Goal: Information Seeking & Learning: Check status

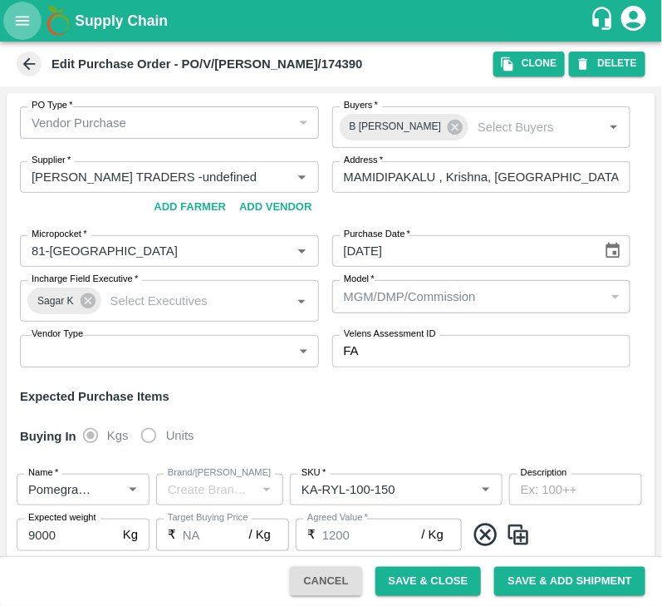
click at [22, 12] on icon "open drawer" at bounding box center [22, 21] width 18 height 18
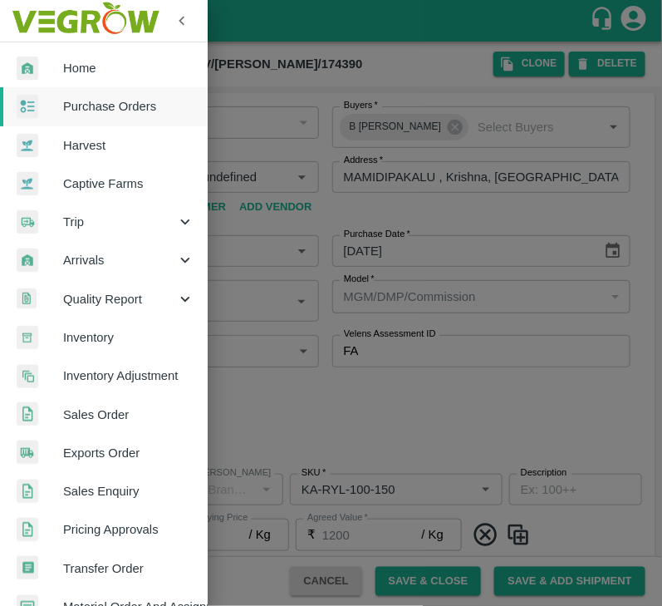
scroll to position [224, 0]
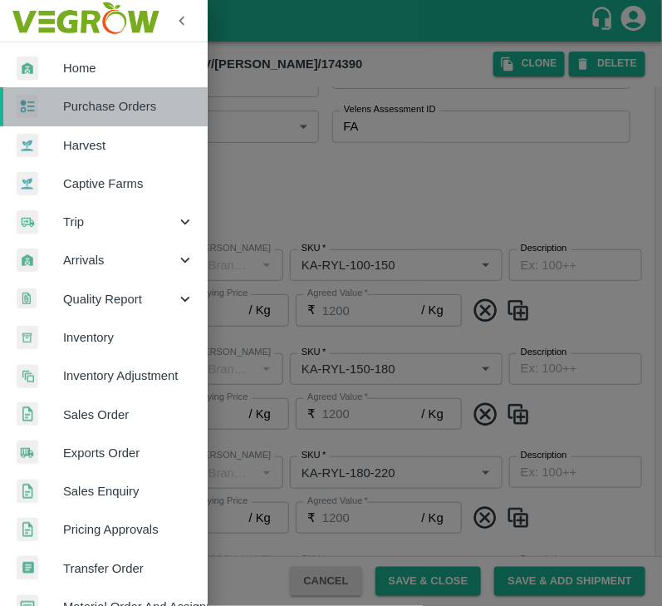
click at [125, 115] on span "Purchase Orders" at bounding box center [128, 106] width 131 height 18
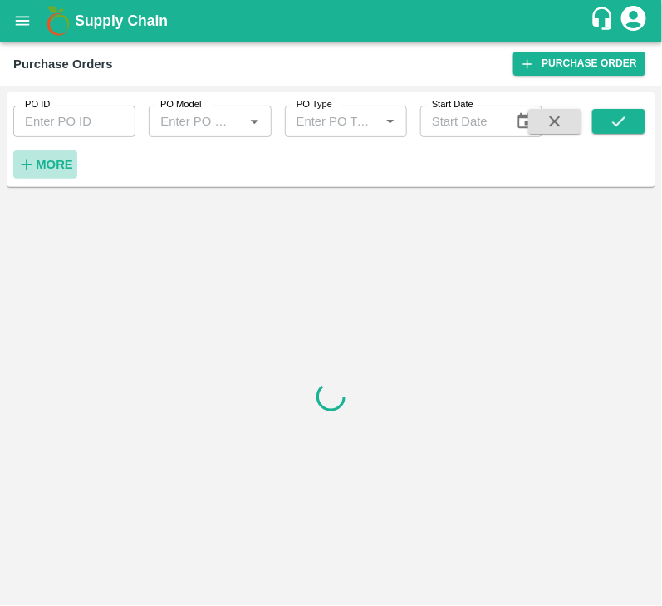
click at [63, 158] on strong "More" at bounding box center [54, 164] width 37 height 13
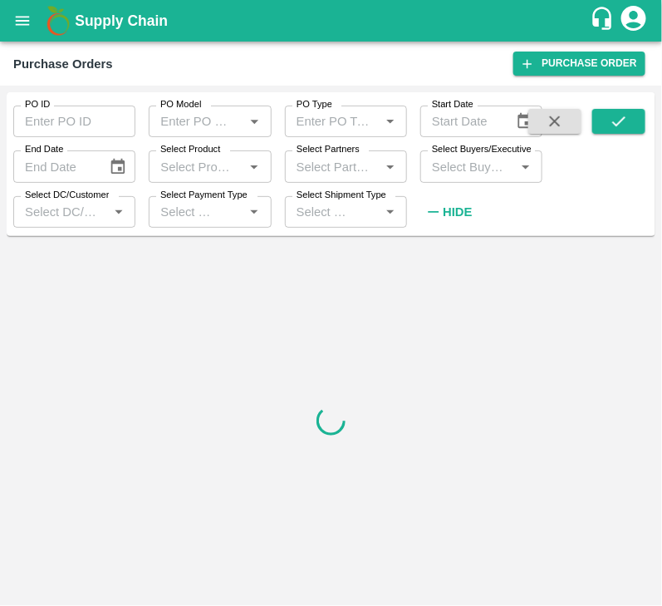
click at [449, 181] on div "Select Buyers/Executive   *" at bounding box center [481, 166] width 122 height 32
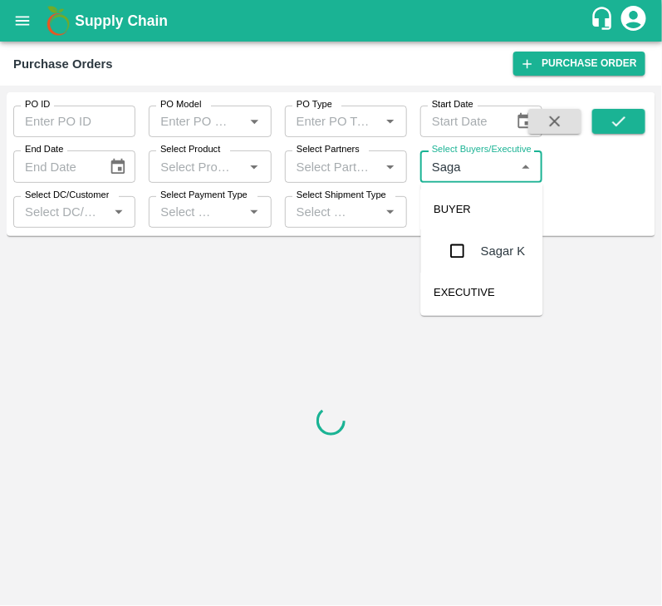
type input "Sagar"
click at [459, 259] on input "checkbox" at bounding box center [457, 250] width 33 height 33
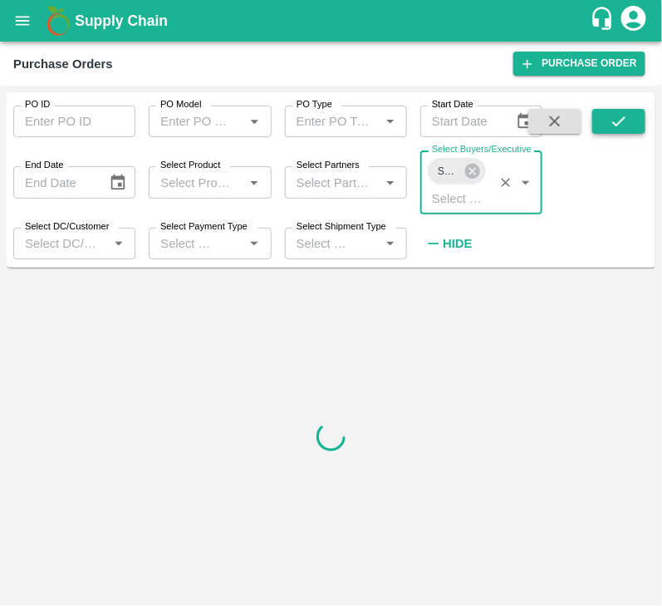
click at [627, 125] on icon "submit" at bounding box center [619, 121] width 18 height 18
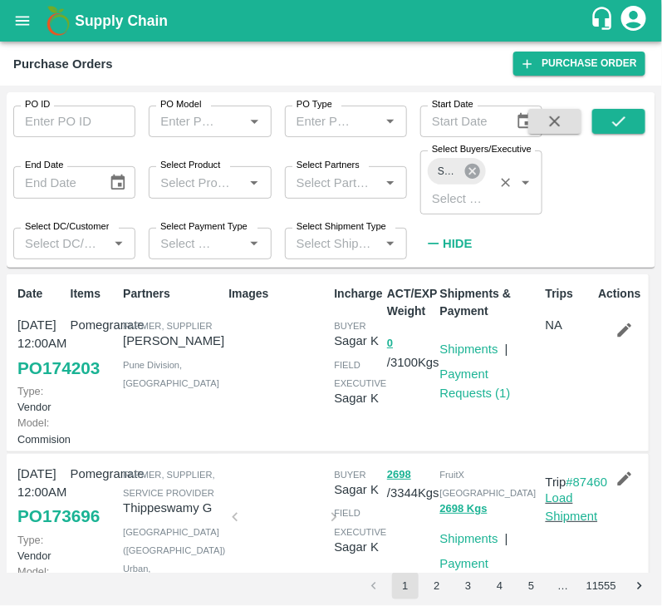
click at [475, 167] on icon at bounding box center [472, 171] width 15 height 15
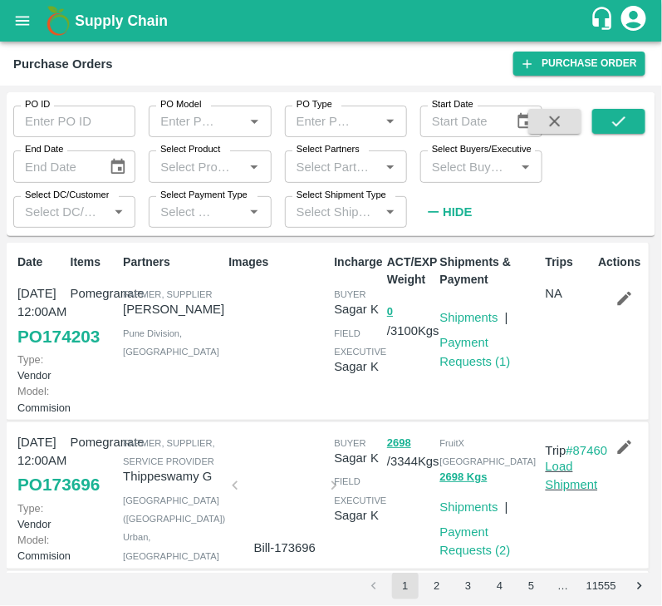
click at [465, 167] on input "Select Buyers/Executive" at bounding box center [467, 166] width 85 height 22
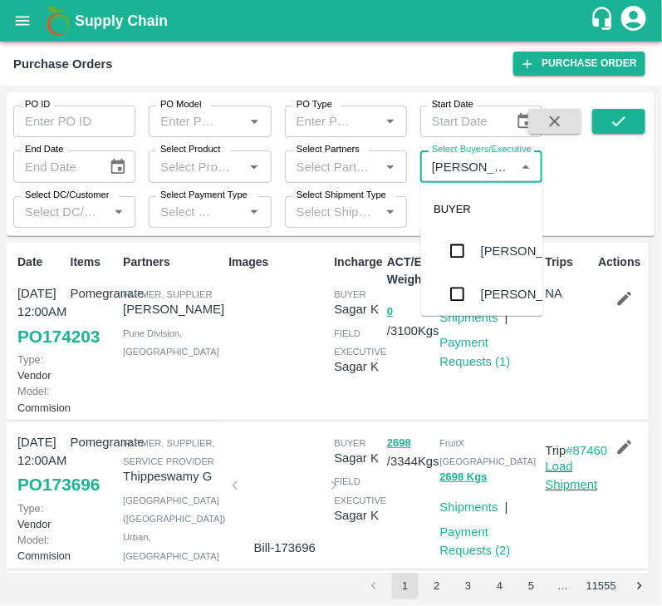
type input "Avinash"
click at [464, 297] on input "checkbox" at bounding box center [457, 293] width 33 height 33
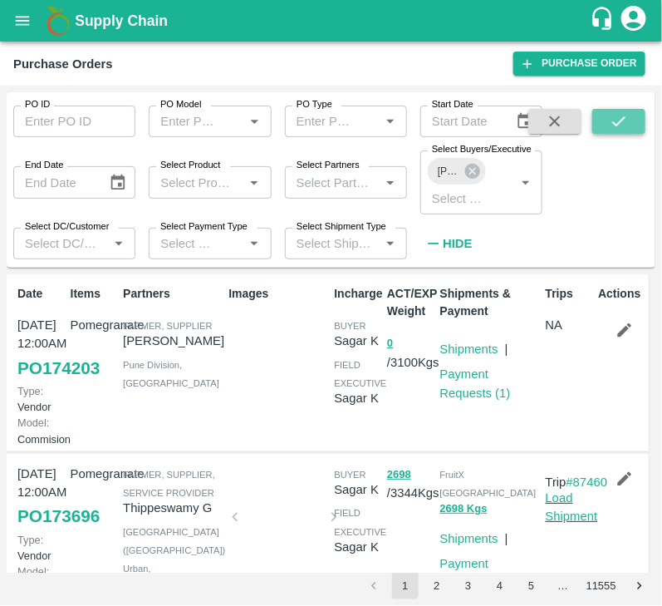
click at [612, 130] on icon "submit" at bounding box center [619, 121] width 18 height 18
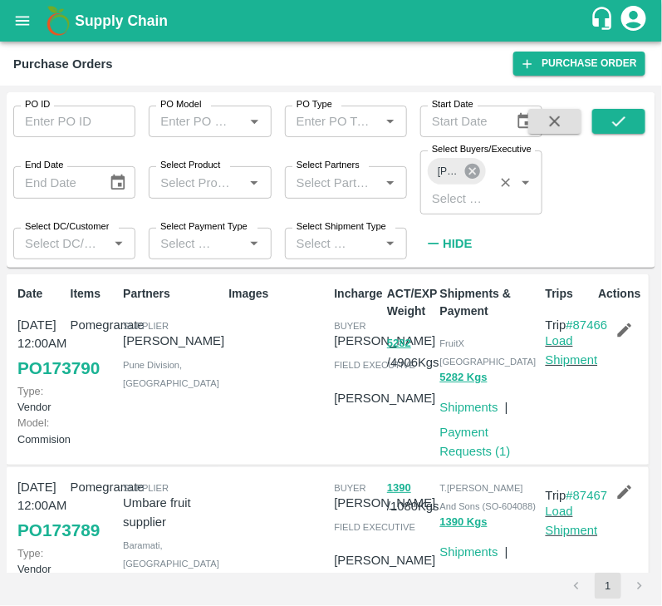
click at [475, 165] on icon at bounding box center [472, 171] width 15 height 15
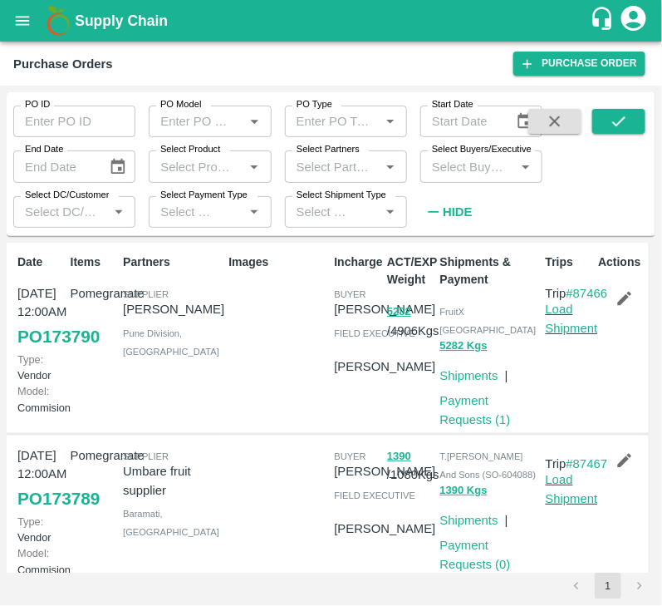
click at [461, 169] on input "Select Buyers/Executive" at bounding box center [467, 166] width 85 height 22
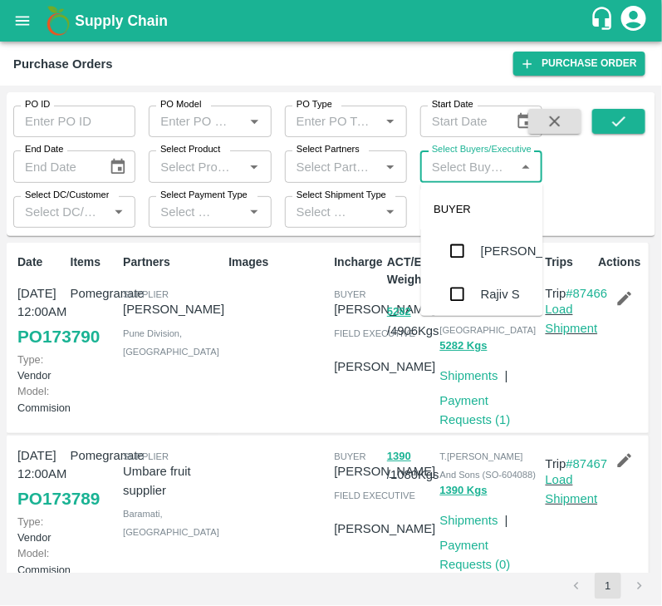
type input "S"
type input "Afzal"
click at [445, 259] on input "checkbox" at bounding box center [457, 252] width 33 height 33
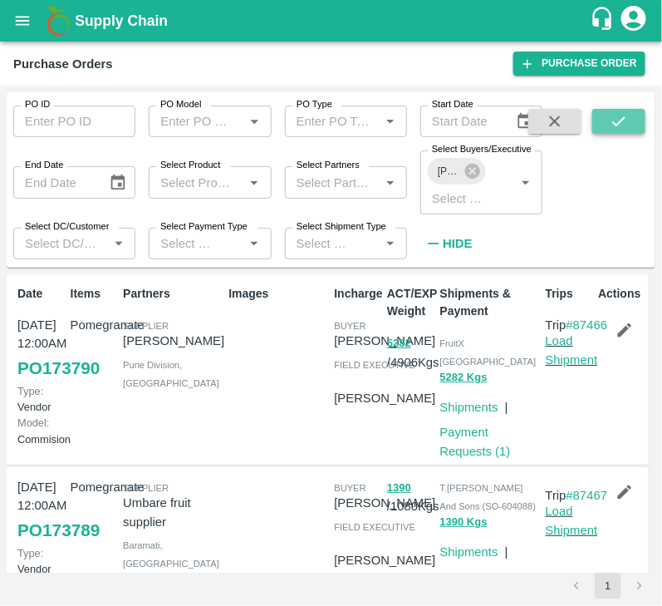
click at [611, 120] on icon "submit" at bounding box center [619, 121] width 18 height 18
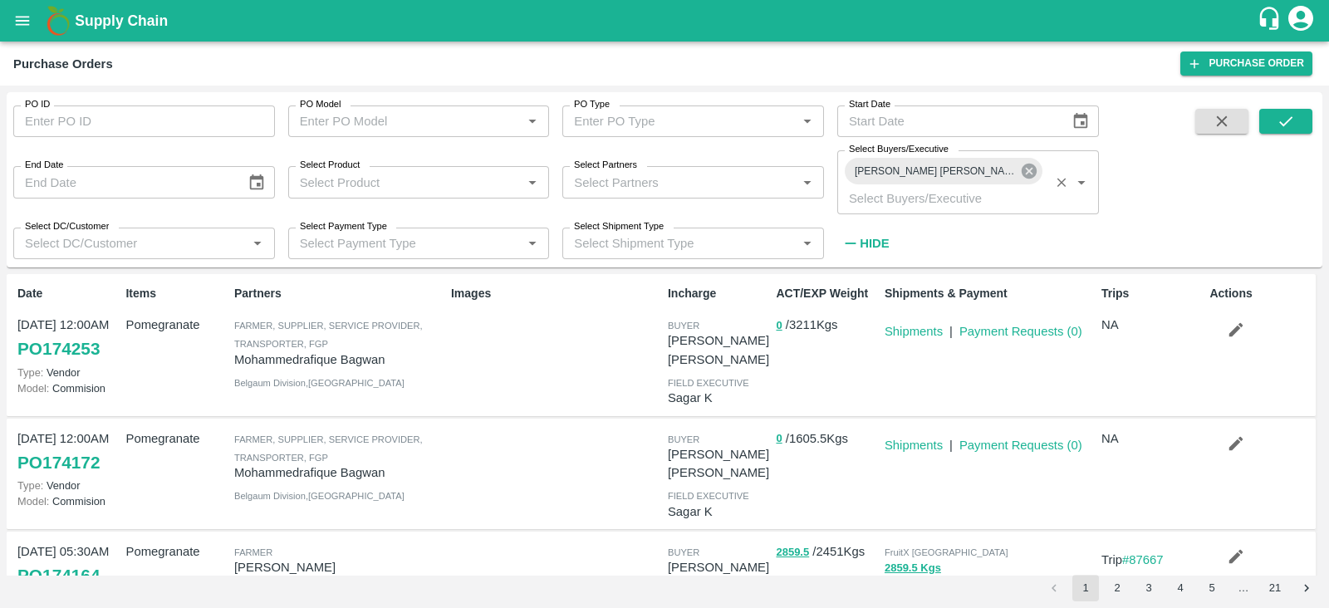
click at [661, 173] on icon at bounding box center [1029, 171] width 18 height 18
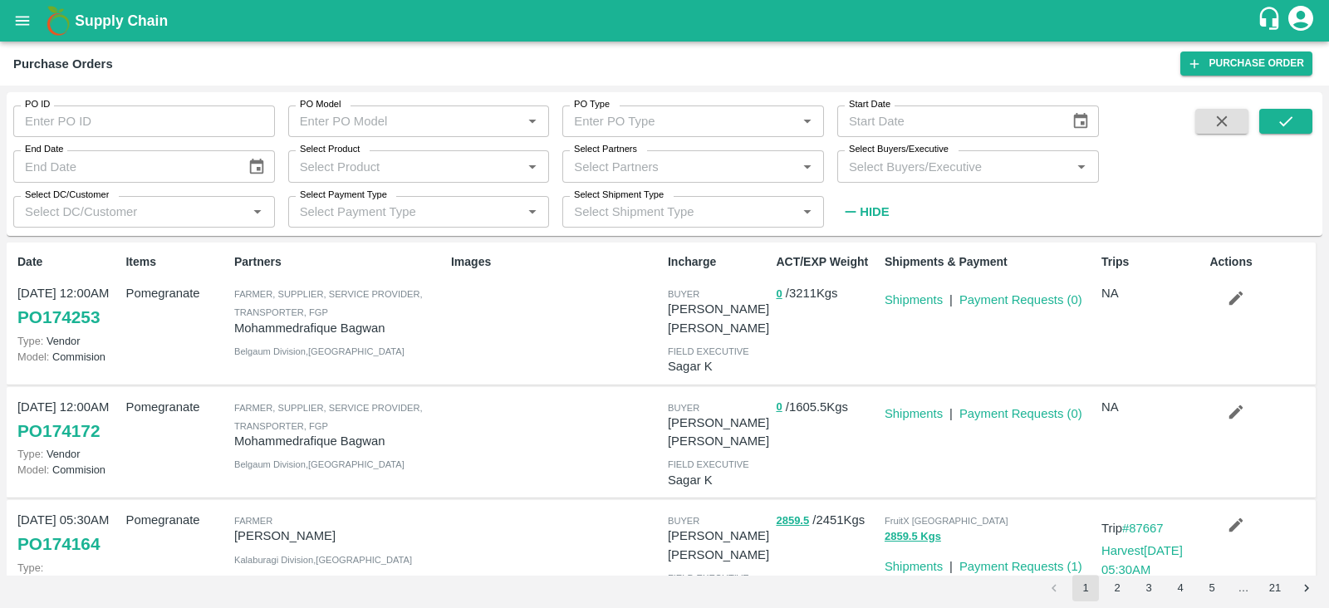
click at [661, 167] on input "Select Buyers/Executive" at bounding box center [954, 166] width 224 height 22
type input "b C"
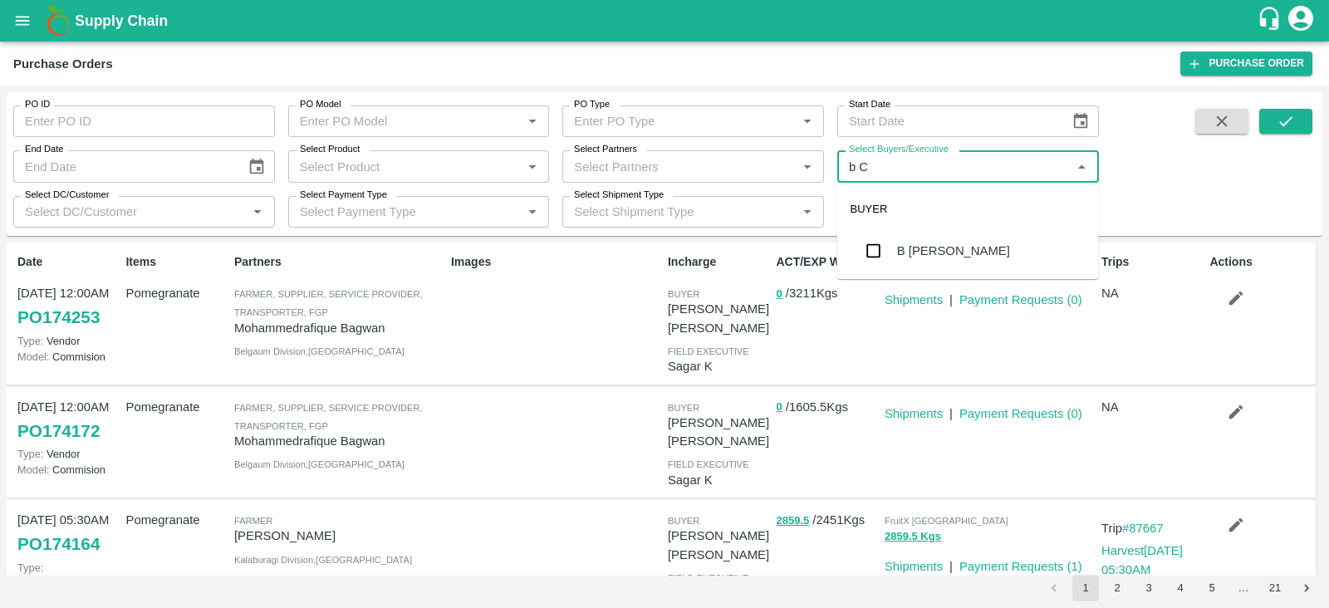
click at [661, 247] on input "checkbox" at bounding box center [873, 250] width 33 height 33
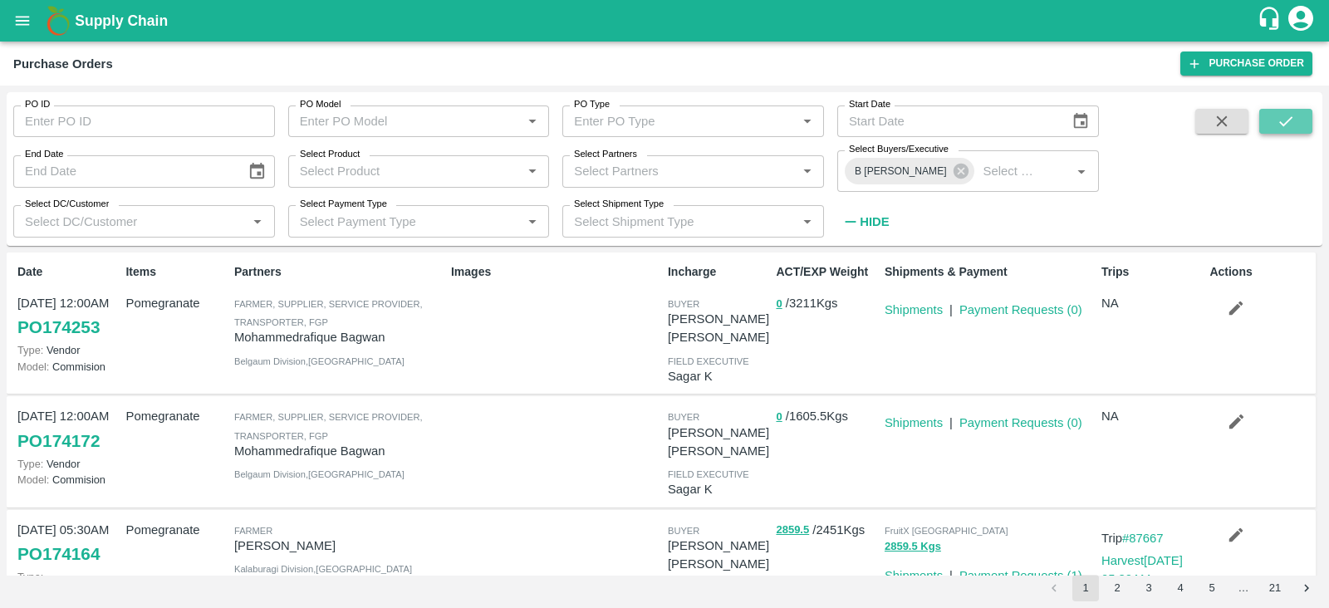
click at [661, 110] on button "submit" at bounding box center [1286, 121] width 53 height 25
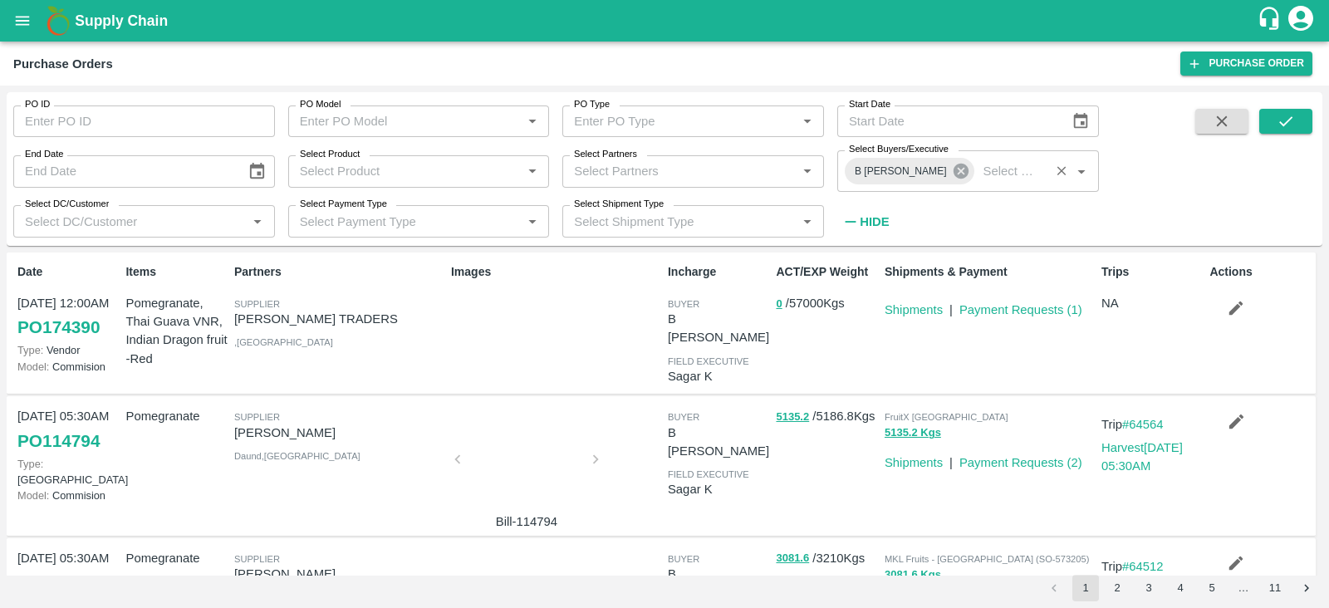
click at [661, 174] on icon at bounding box center [960, 171] width 15 height 15
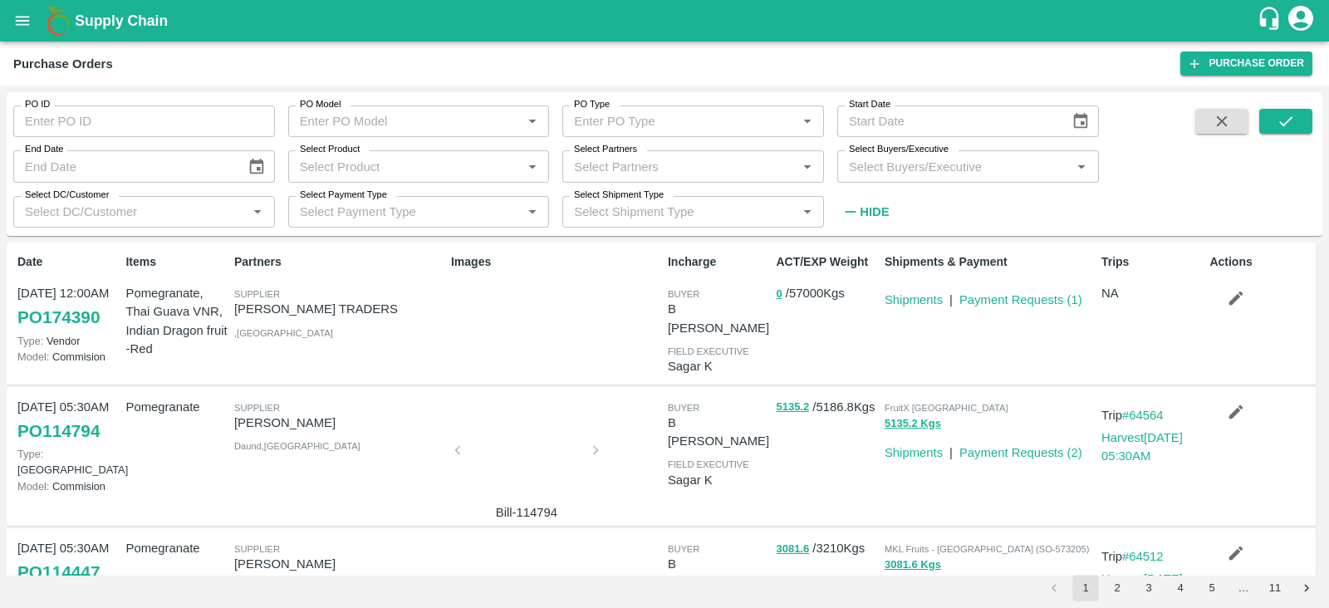
click at [661, 168] on input "Select Buyers/Executive" at bounding box center [954, 166] width 224 height 22
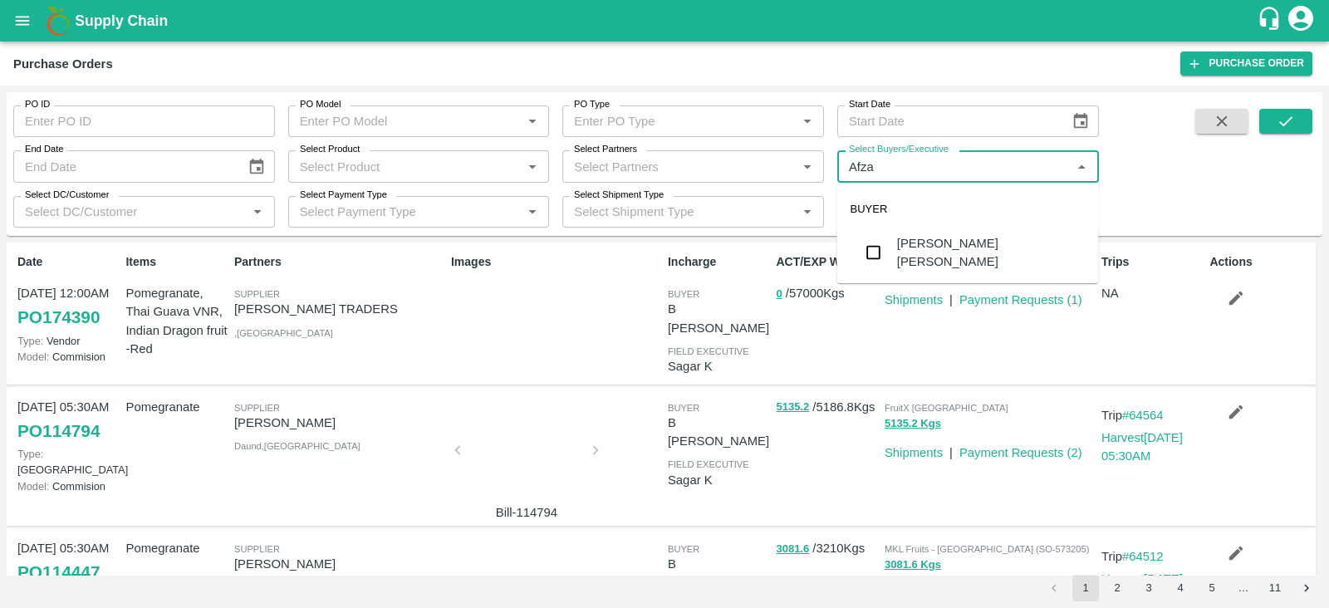
type input "Afzal"
click at [661, 238] on input "checkbox" at bounding box center [873, 252] width 33 height 33
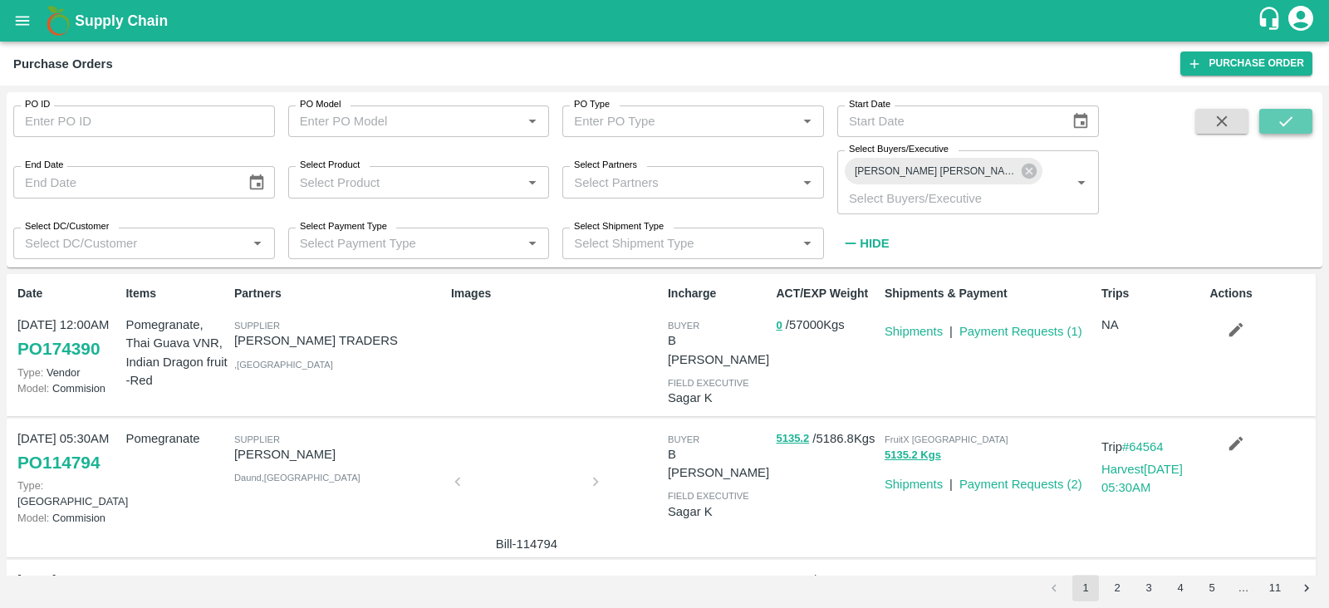
click at [661, 120] on icon "submit" at bounding box center [1286, 121] width 18 height 18
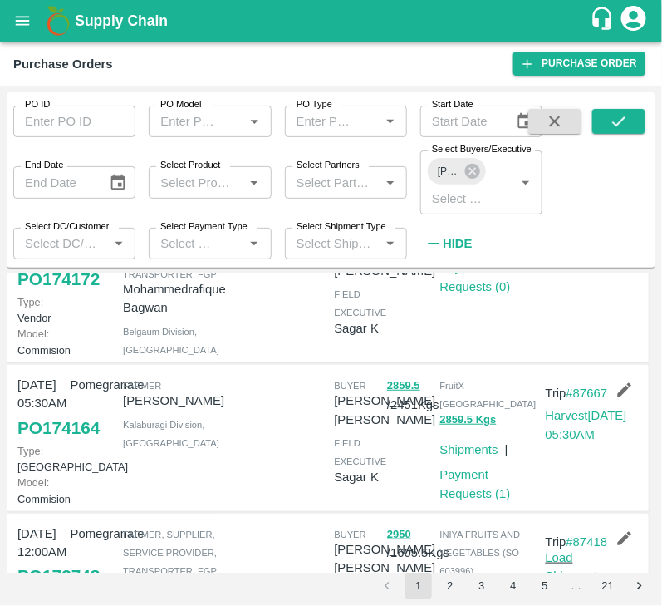
scroll to position [274, 0]
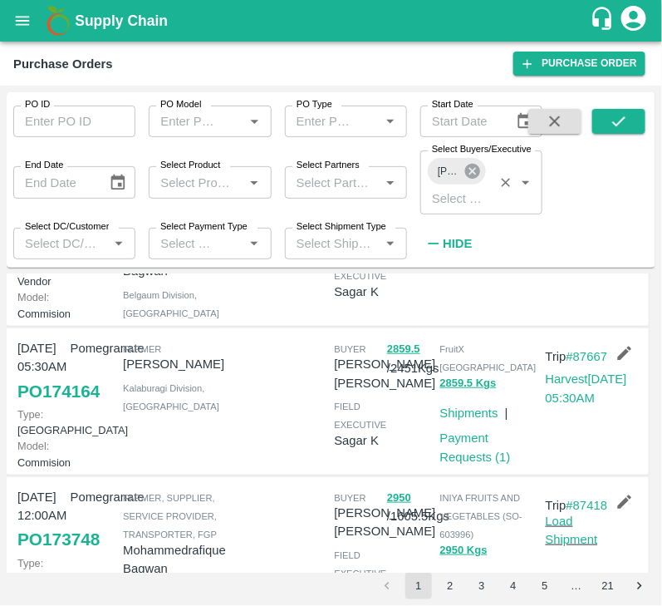
click at [474, 176] on icon at bounding box center [472, 171] width 15 height 15
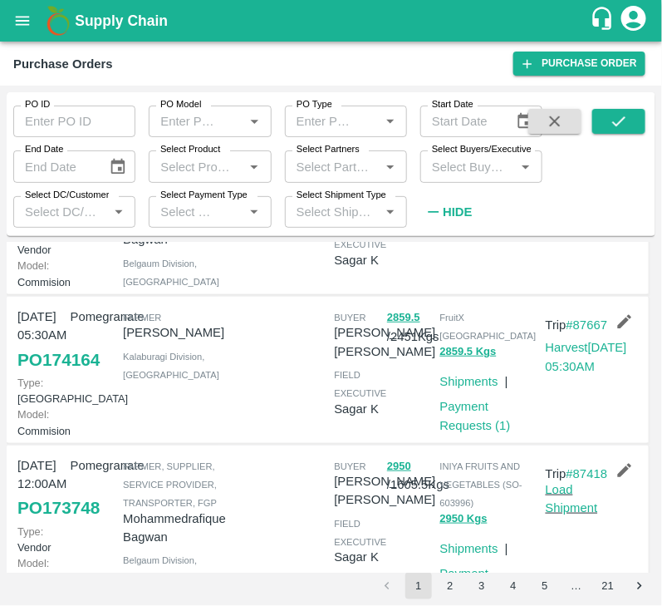
click at [458, 177] on input "Select Buyers/Executive" at bounding box center [467, 166] width 85 height 22
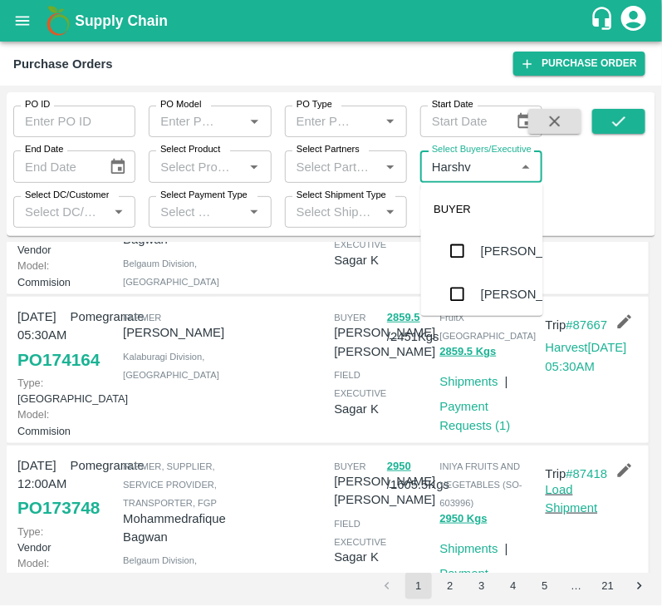
type input "Harshva"
click at [450, 249] on input "checkbox" at bounding box center [457, 250] width 33 height 33
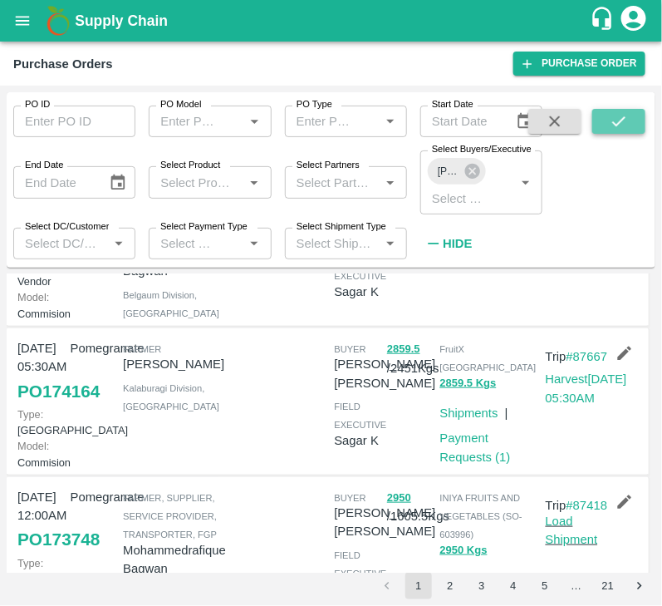
click at [611, 125] on icon "submit" at bounding box center [619, 121] width 18 height 18
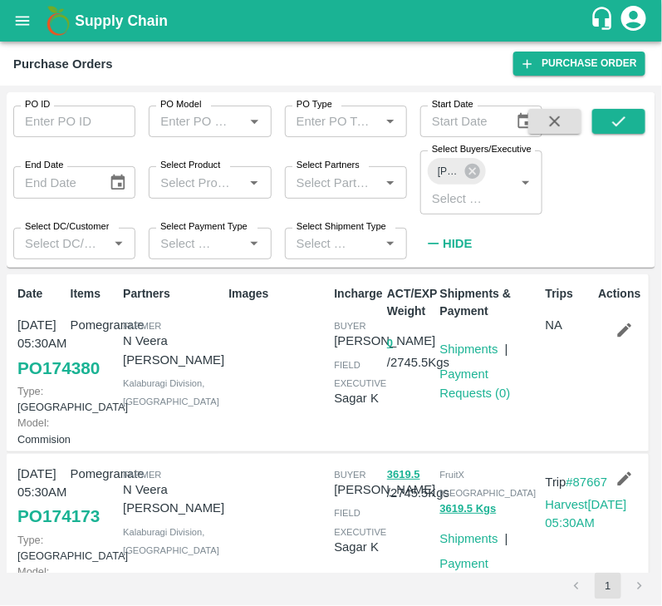
scroll to position [134, 0]
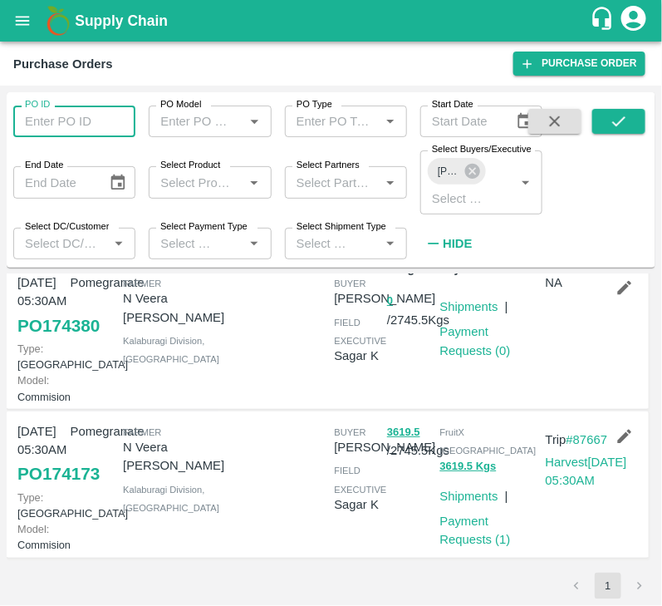
click at [87, 121] on input "PO ID" at bounding box center [74, 122] width 122 height 32
paste input "173127"
click at [474, 175] on icon at bounding box center [472, 171] width 15 height 15
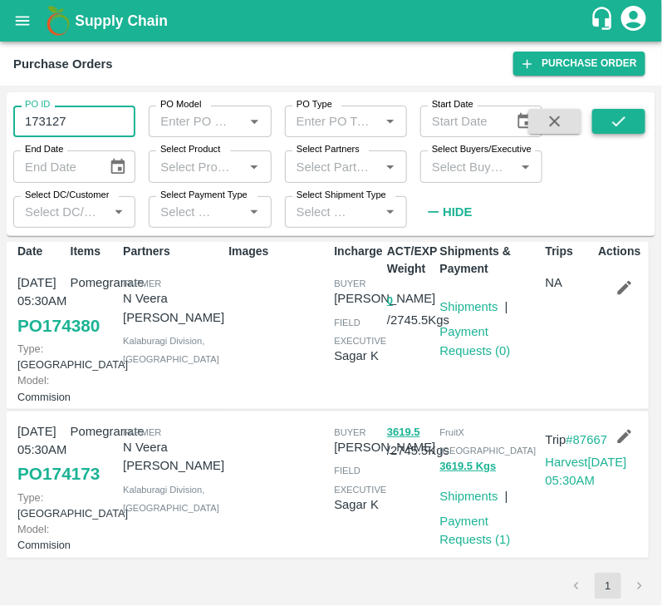
type input "173127"
click at [605, 120] on button "submit" at bounding box center [618, 121] width 53 height 25
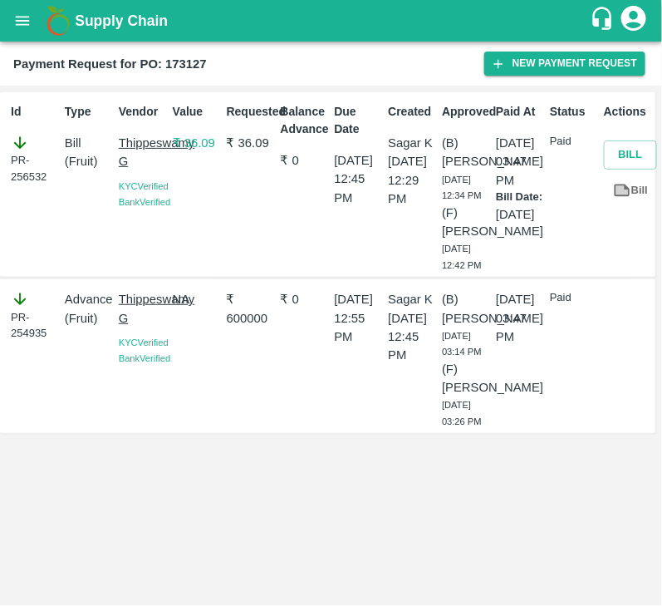
click at [228, 236] on div "Requested ₹ 36.09" at bounding box center [247, 184] width 54 height 176
